Goal: Navigation & Orientation: Find specific page/section

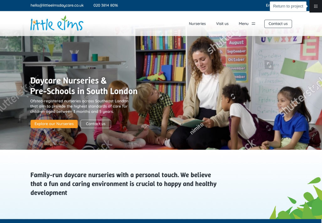
click at [294, 6] on link "Return to project" at bounding box center [315, 6] width 13 height 13
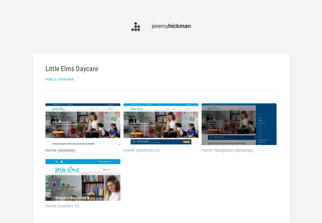
click at [75, 119] on img at bounding box center [82, 124] width 75 height 42
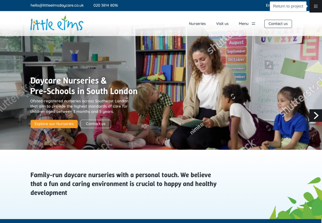
click at [315, 8] on link "Return to project" at bounding box center [315, 6] width 13 height 13
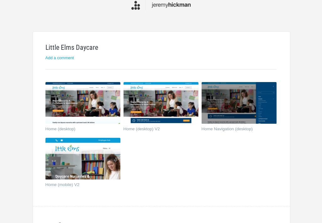
scroll to position [25, 0]
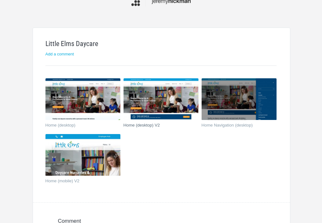
click at [157, 100] on img at bounding box center [160, 99] width 75 height 42
